Goal: Transaction & Acquisition: Purchase product/service

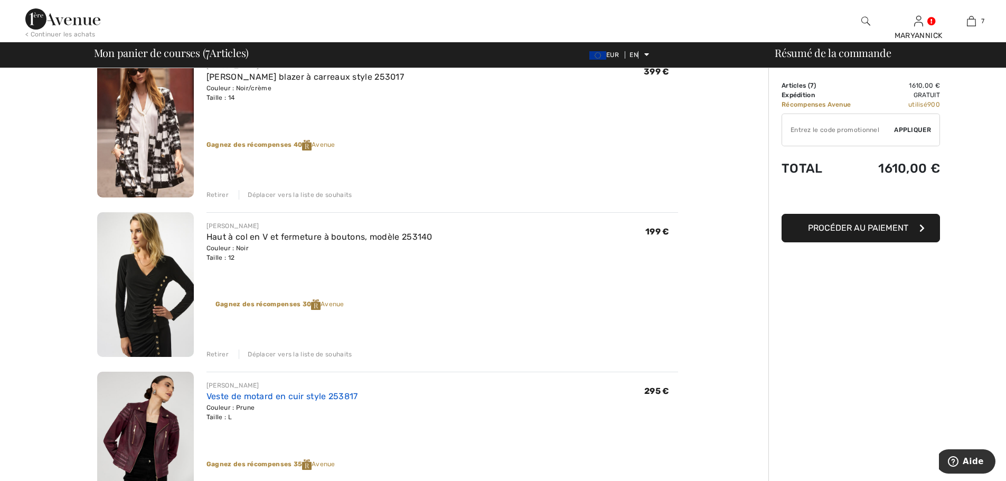
scroll to position [370, 0]
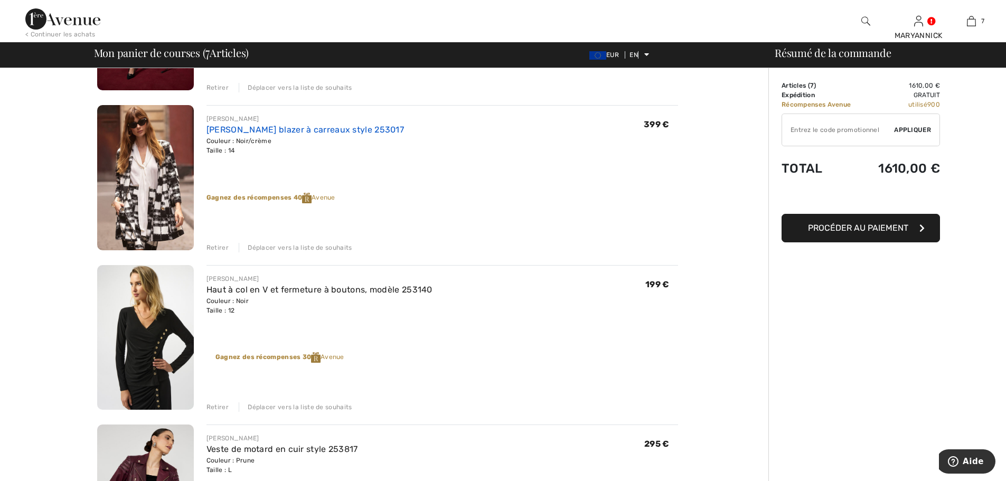
click at [228, 132] on font "[PERSON_NAME] blazer à carreaux style 253017" at bounding box center [304, 130] width 197 height 10
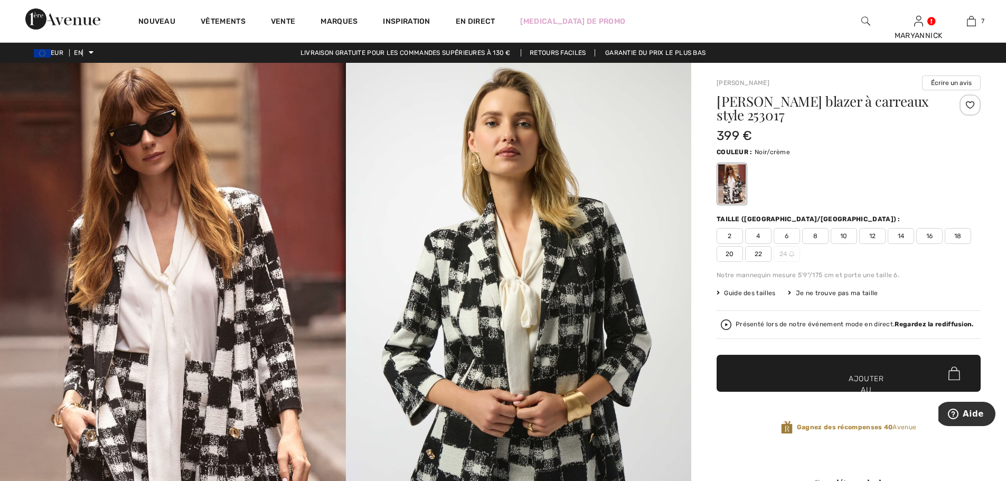
click at [744, 294] on font "Guide des tailles" at bounding box center [749, 292] width 51 height 7
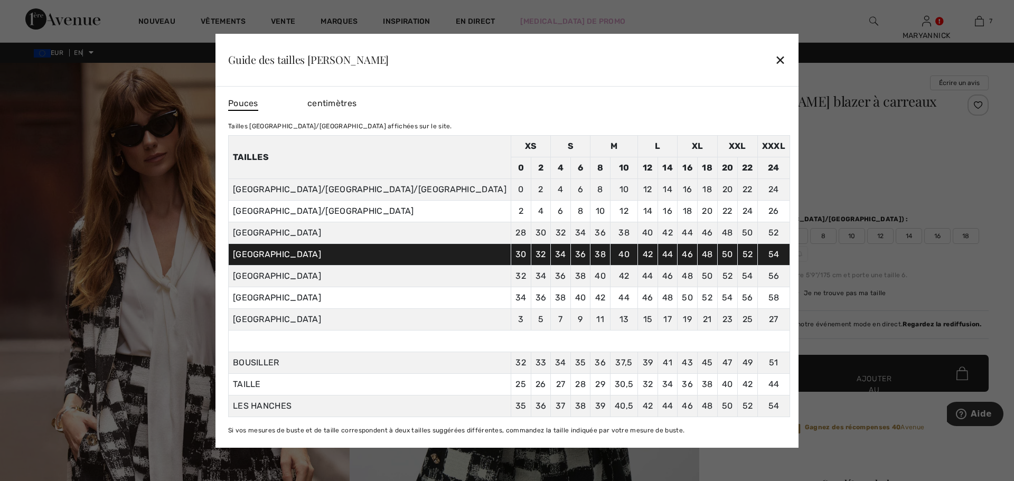
click at [356, 103] on font "centimètres" at bounding box center [331, 103] width 49 height 10
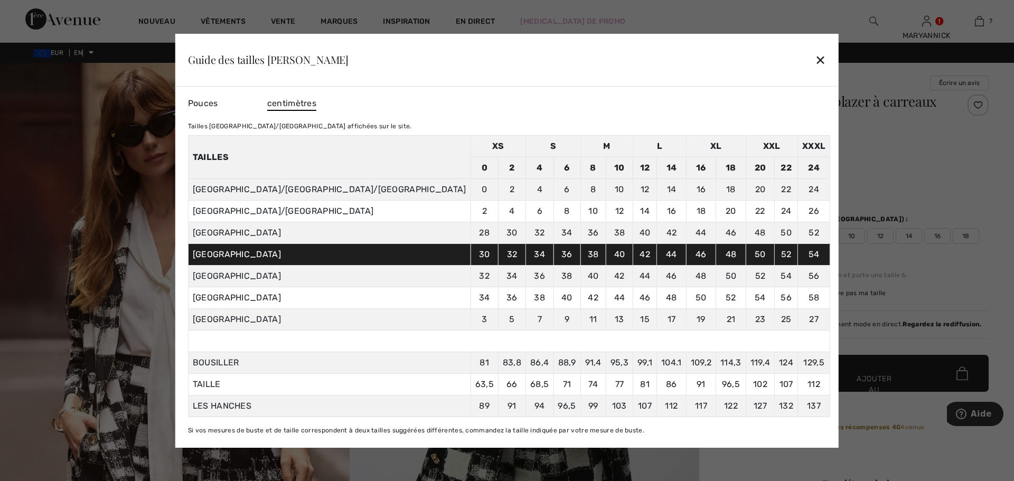
drag, startPoint x: 740, startPoint y: 53, endPoint x: 827, endPoint y: 78, distance: 90.6
click at [815, 55] on font "✕" at bounding box center [820, 60] width 11 height 15
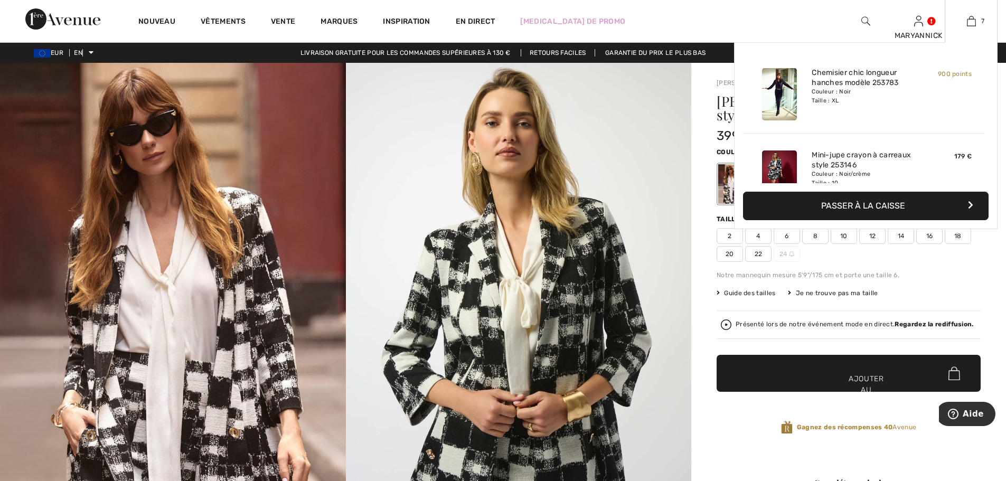
click at [885, 210] on font "Passer à la caisse" at bounding box center [863, 206] width 84 height 10
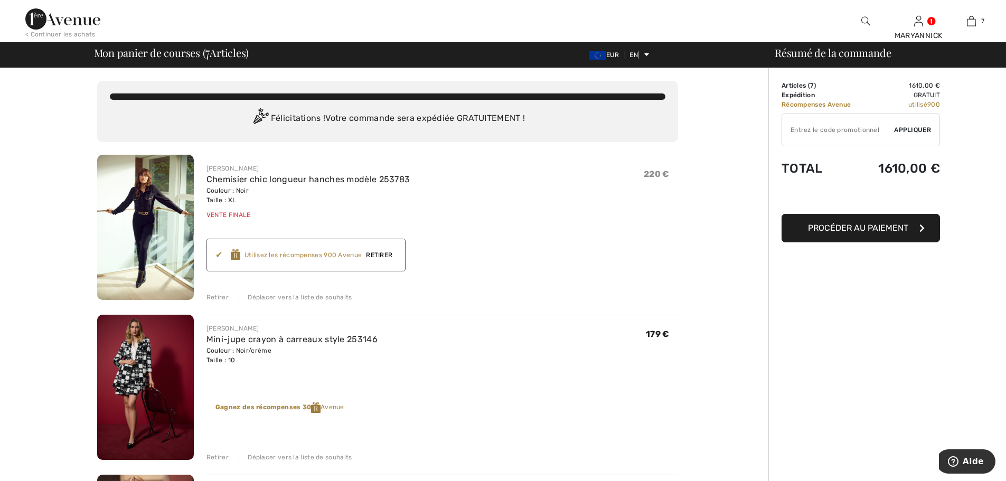
click at [831, 234] on button "Procéder au paiement" at bounding box center [860, 228] width 158 height 29
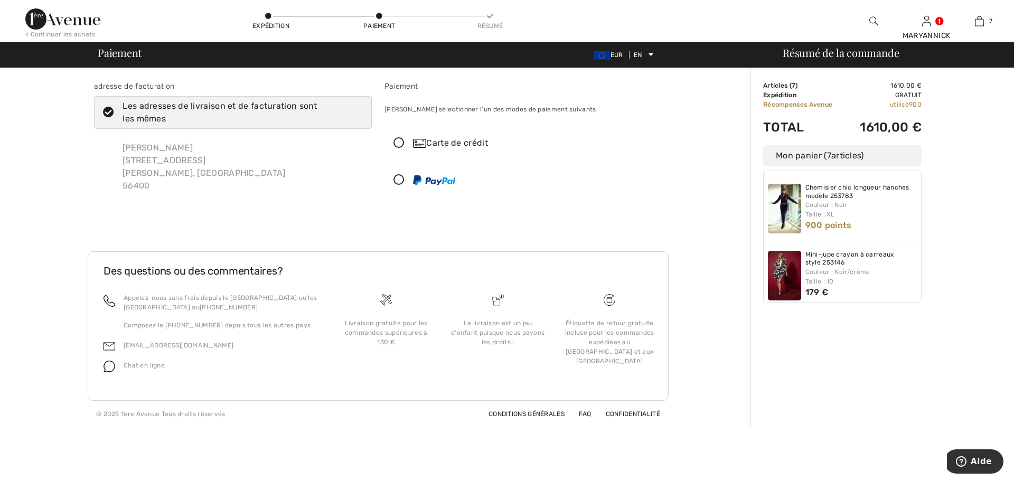
click at [403, 141] on icon at bounding box center [399, 143] width 28 height 11
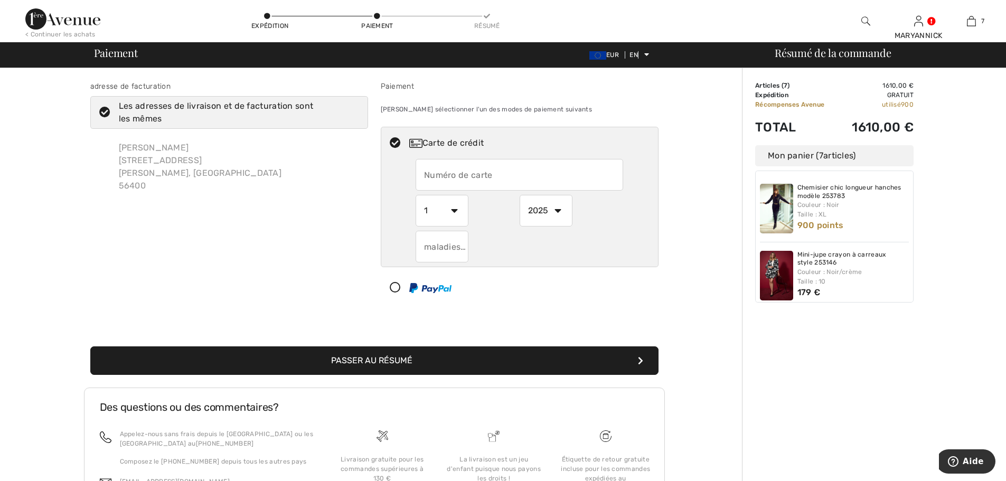
click at [477, 176] on input "text" at bounding box center [518, 175] width 207 height 32
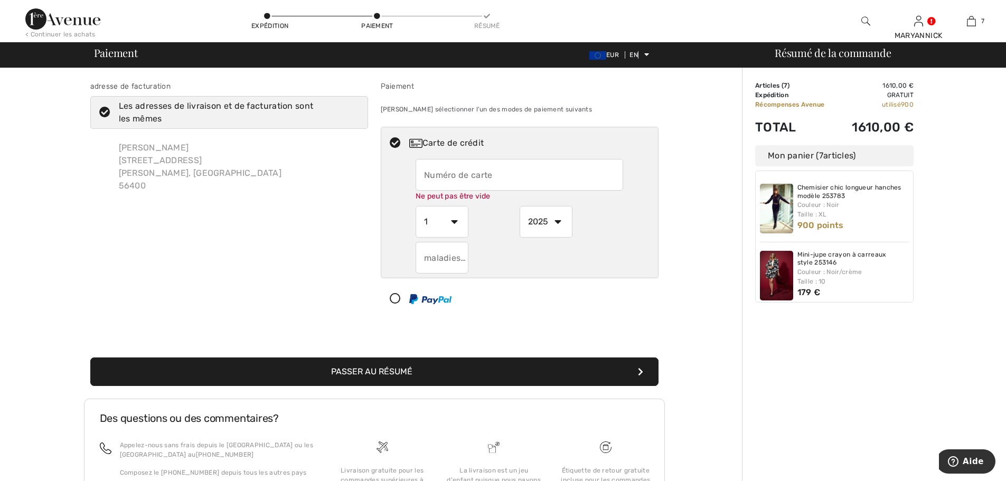
type input "5137816001342751"
select select "10"
select select "2028"
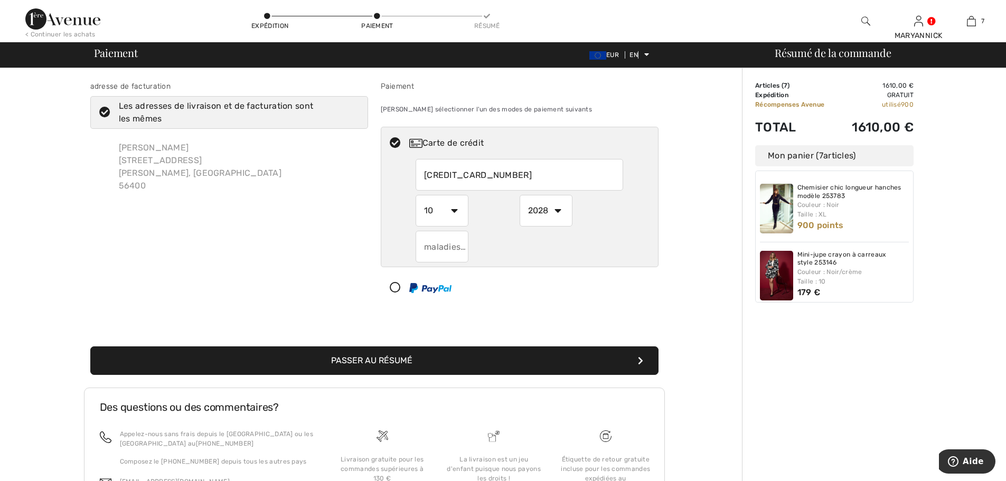
click at [437, 247] on input "text" at bounding box center [441, 247] width 53 height 32
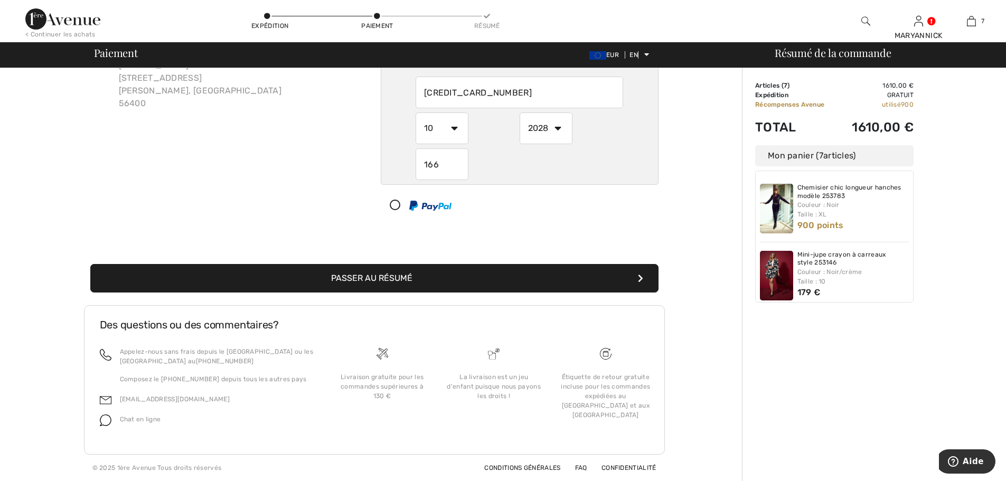
type input "166"
click at [434, 279] on button "Passer au résumé" at bounding box center [374, 278] width 568 height 29
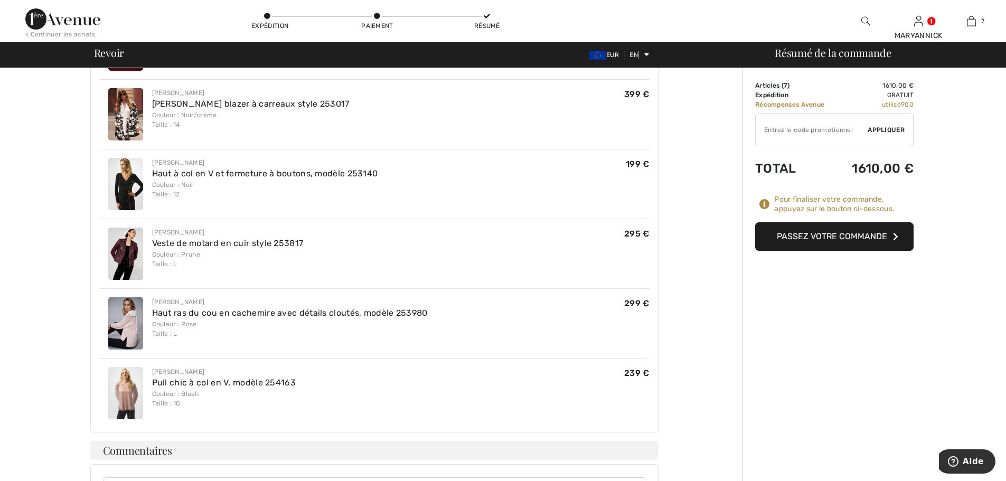
scroll to position [339, 0]
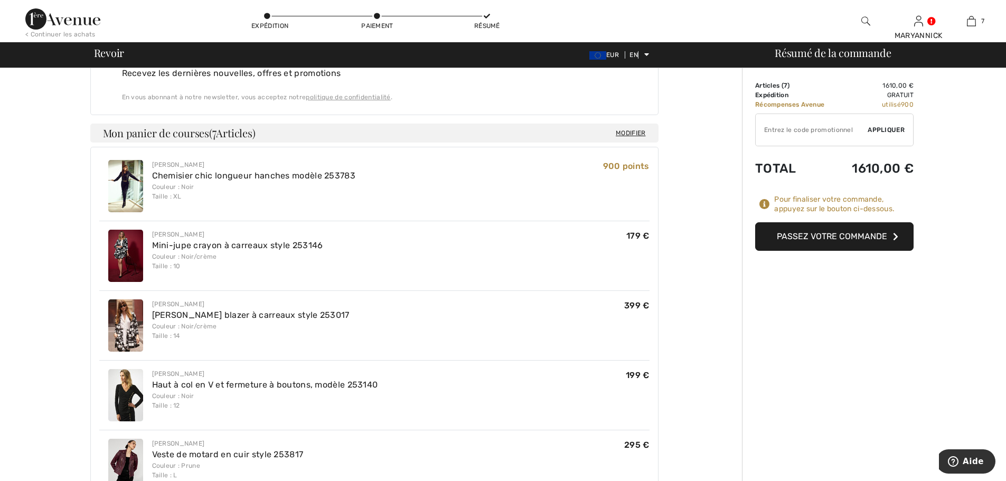
click at [867, 241] on font "Passez votre commande" at bounding box center [832, 236] width 110 height 10
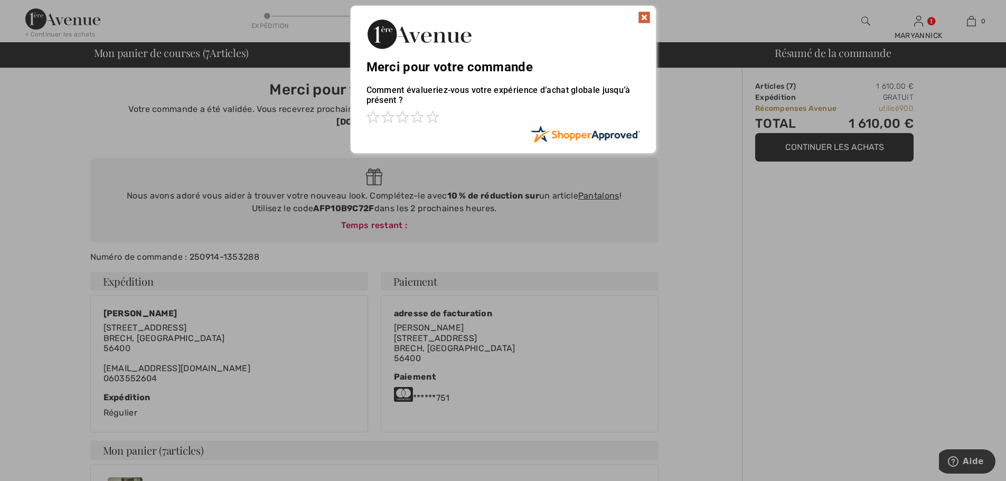
click at [647, 17] on img at bounding box center [644, 17] width 13 height 13
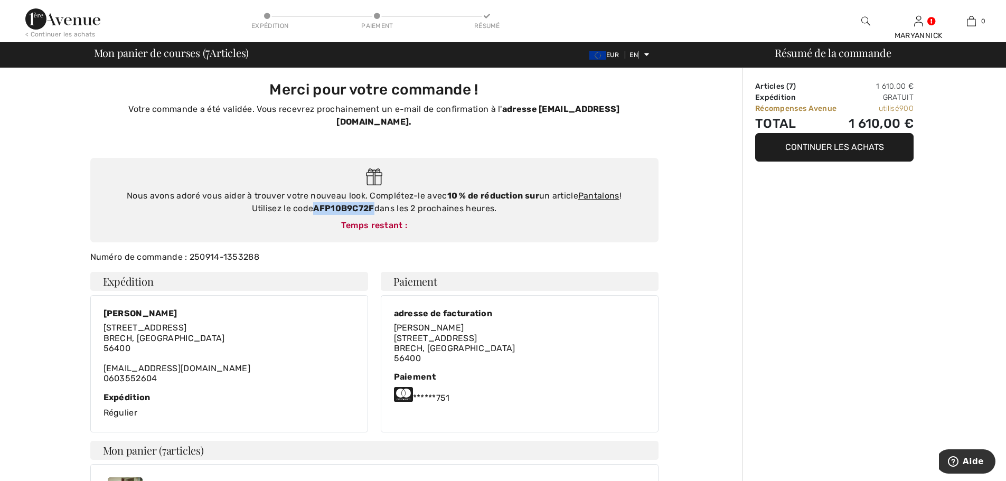
drag, startPoint x: 314, startPoint y: 196, endPoint x: 373, endPoint y: 196, distance: 59.1
click at [373, 203] on font "AFP10B9C72F" at bounding box center [343, 208] width 61 height 10
copy font "AFP10B9C72F"
click at [76, 23] on img at bounding box center [62, 18] width 75 height 21
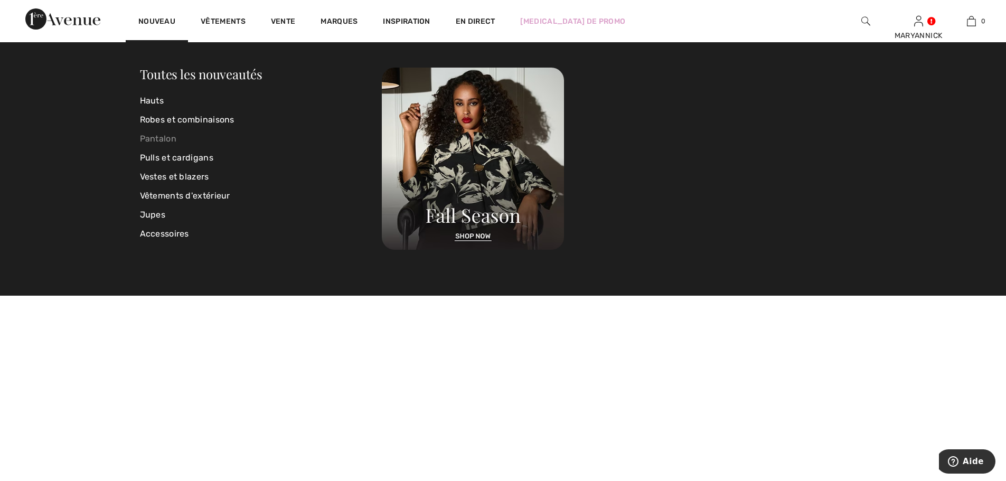
click at [148, 137] on font "Pantalon" at bounding box center [158, 139] width 36 height 10
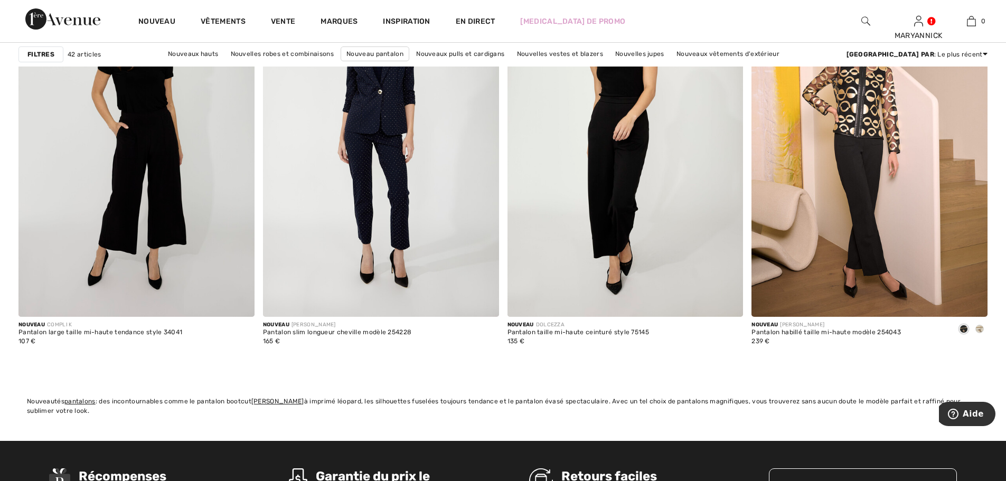
scroll to position [4910, 0]
